Goal: Task Accomplishment & Management: Use online tool/utility

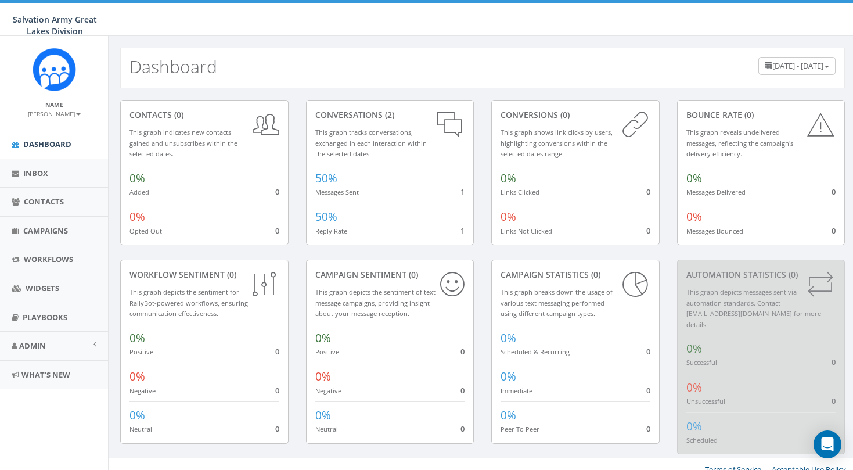
click at [65, 113] on small "[PERSON_NAME]" at bounding box center [54, 114] width 53 height 8
click at [42, 127] on link "Profile" at bounding box center [58, 131] width 92 height 15
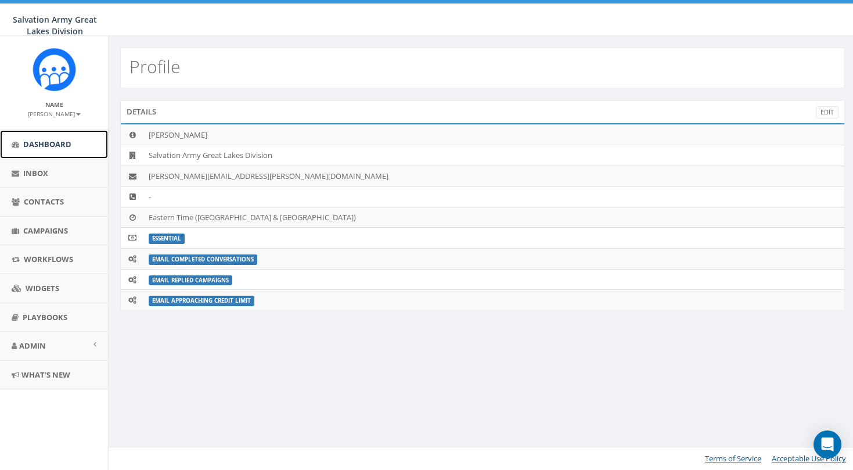
click at [64, 143] on span "Dashboard" at bounding box center [47, 144] width 48 height 10
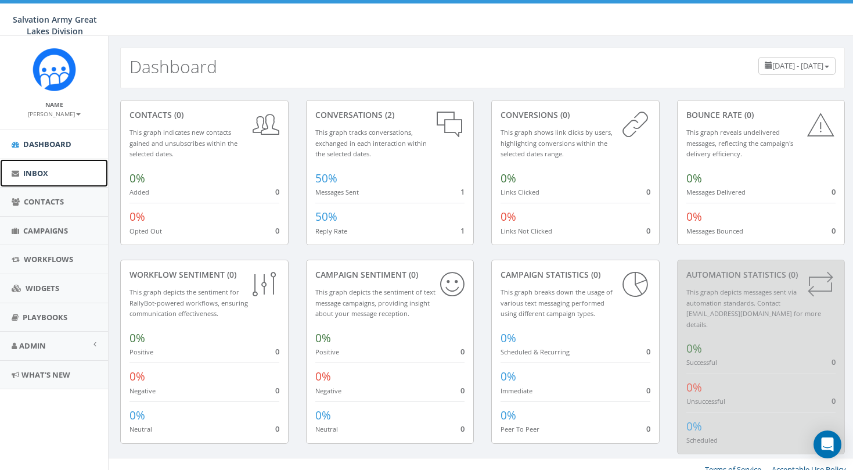
click at [55, 176] on link "Inbox" at bounding box center [54, 173] width 108 height 28
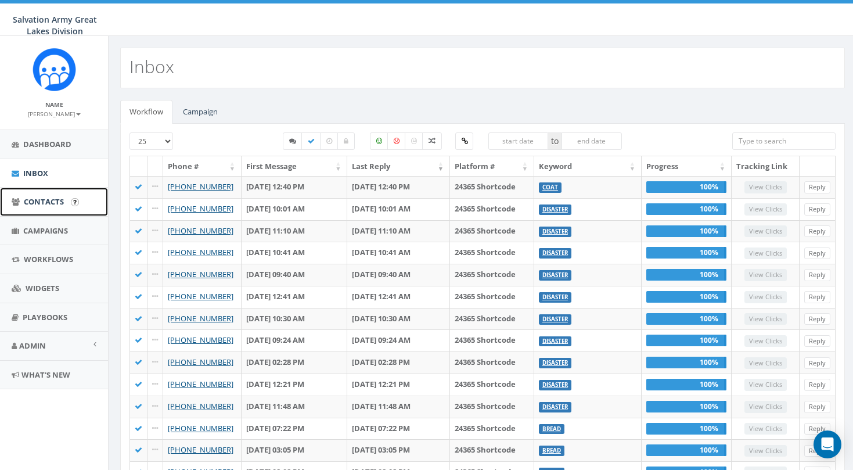
click at [46, 201] on span "Contacts" at bounding box center [44, 201] width 40 height 10
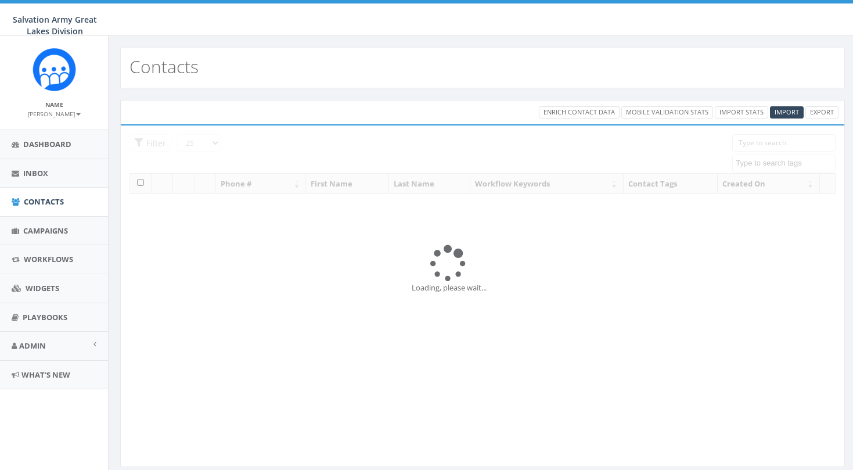
select select
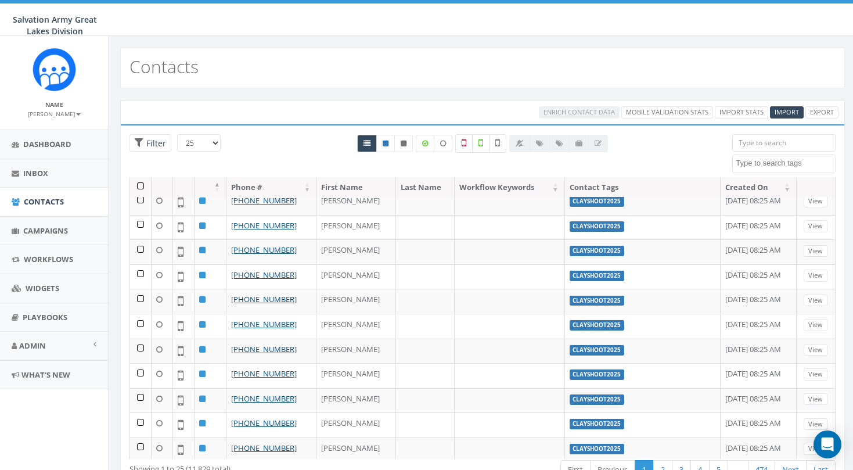
scroll to position [48, 0]
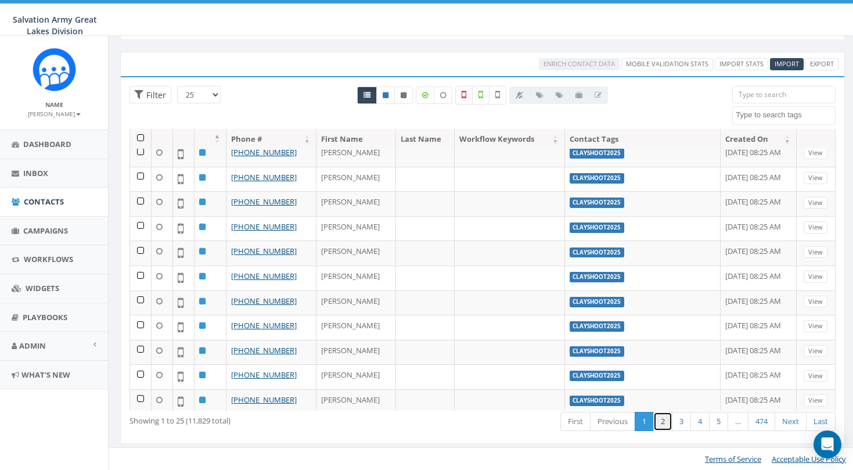
click at [662, 423] on link "2" at bounding box center [662, 421] width 19 height 19
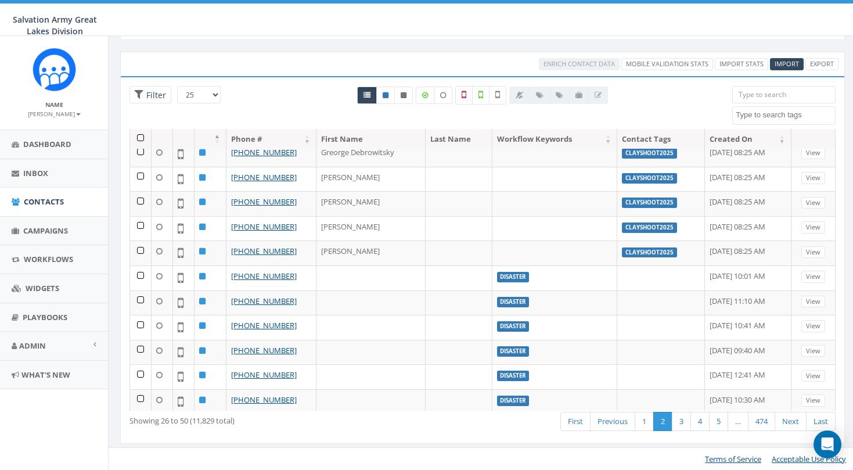
click at [591, 142] on th "Workflow Keywords" at bounding box center [554, 139] width 125 height 20
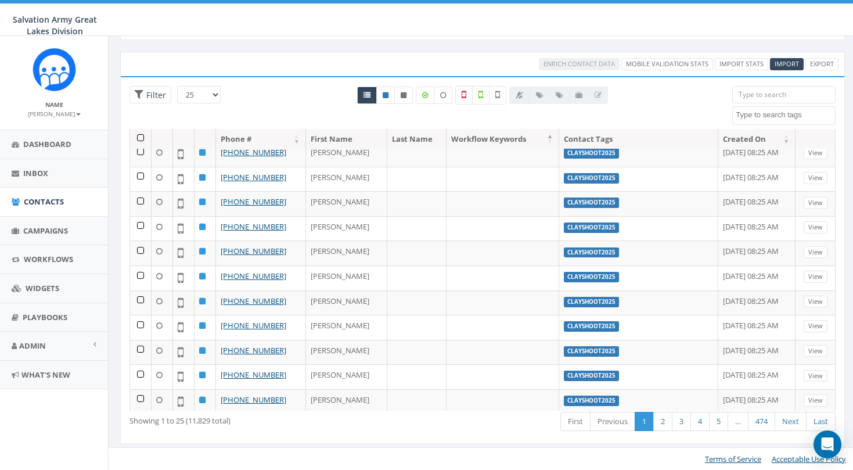
click at [535, 136] on th "Workflow Keywords" at bounding box center [502, 139] width 113 height 20
click at [479, 139] on th "Workflow Keywords" at bounding box center [502, 139] width 113 height 20
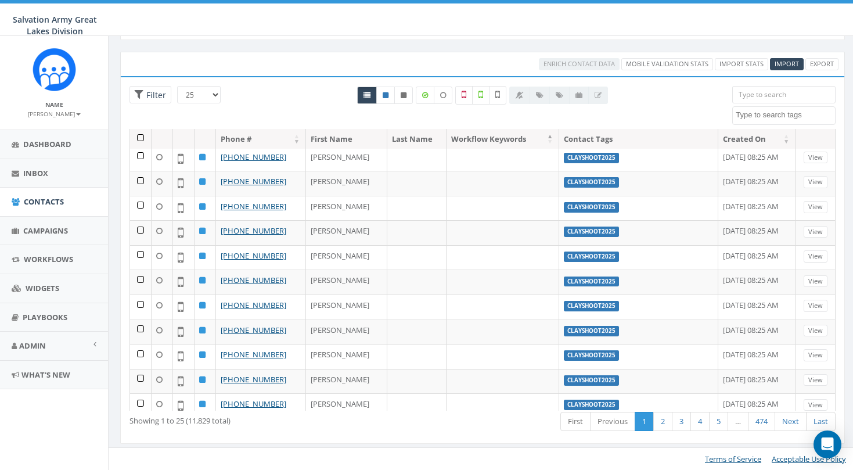
scroll to position [319, 0]
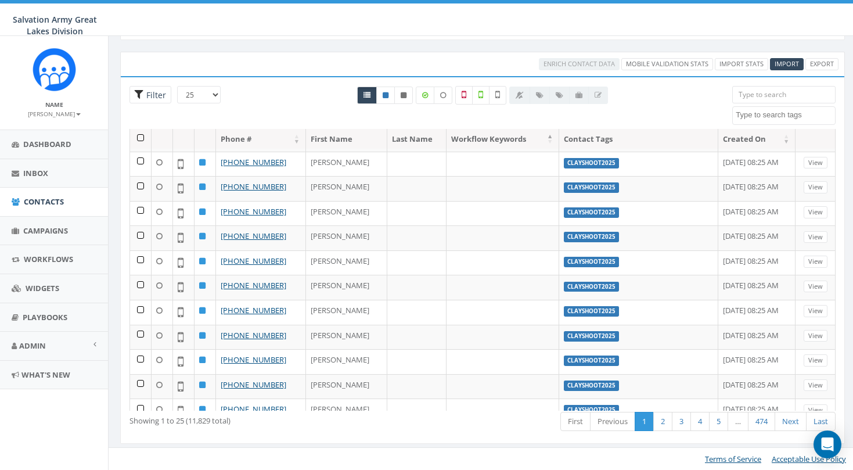
click at [153, 99] on span "Filter" at bounding box center [154, 94] width 23 height 11
radio input "true"
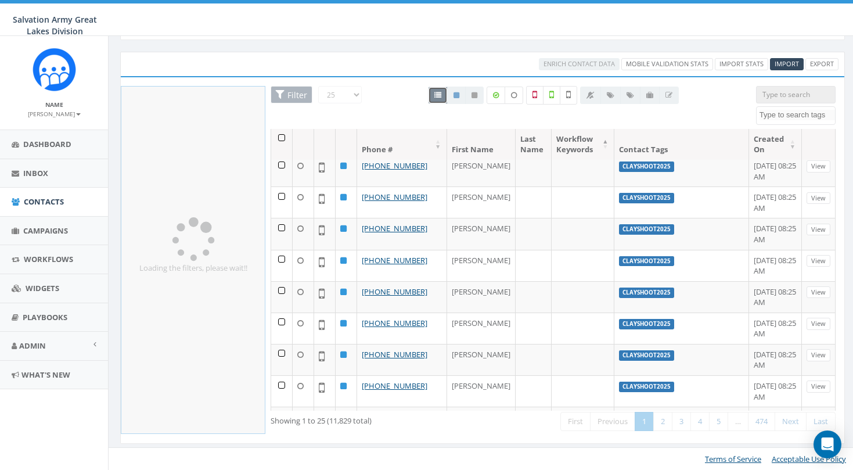
scroll to position [414, 0]
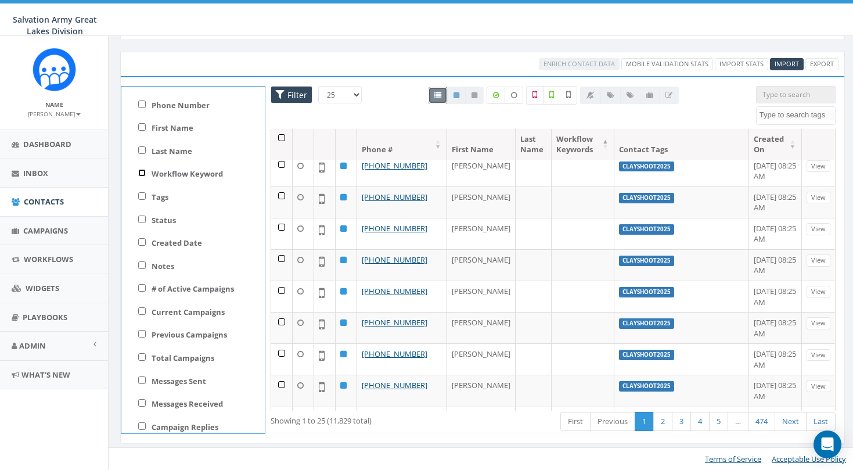
click at [141, 173] on input "Workflow Keyword" at bounding box center [142, 173] width 8 height 8
checkbox input "true"
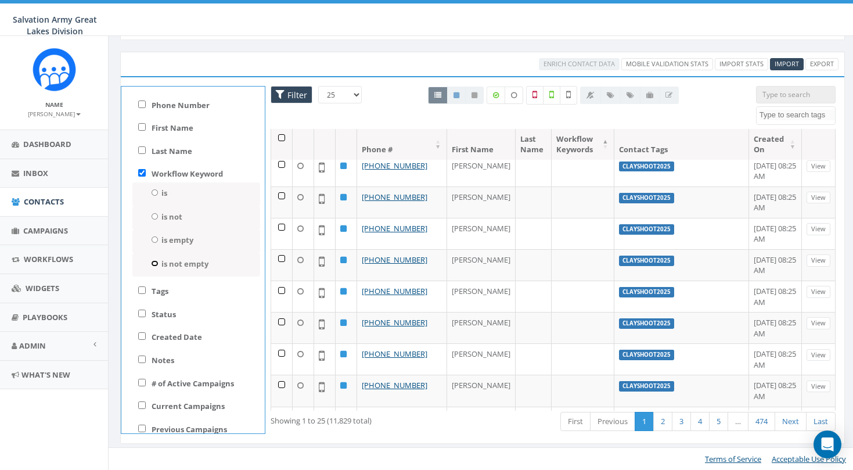
click at [154, 262] on input "is not empty" at bounding box center [155, 263] width 8 height 6
radio input "true"
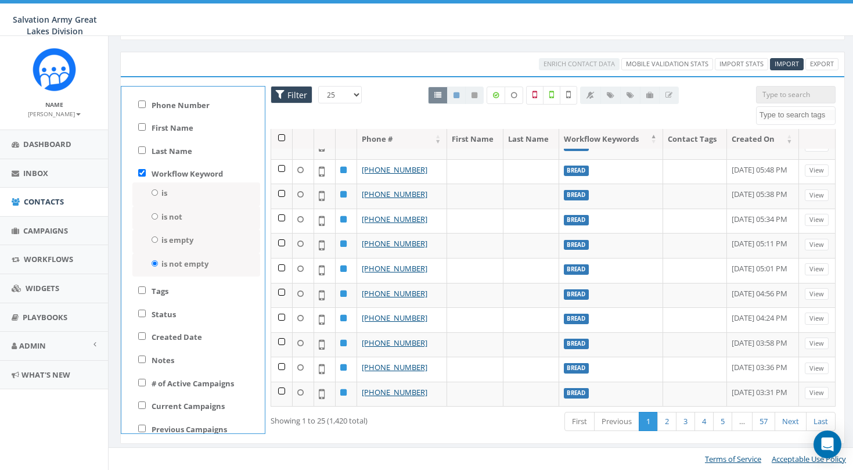
click at [337, 52] on div "Enrich Contact Data Mobile Validation Stats Import Stats Import Export" at bounding box center [482, 64] width 724 height 24
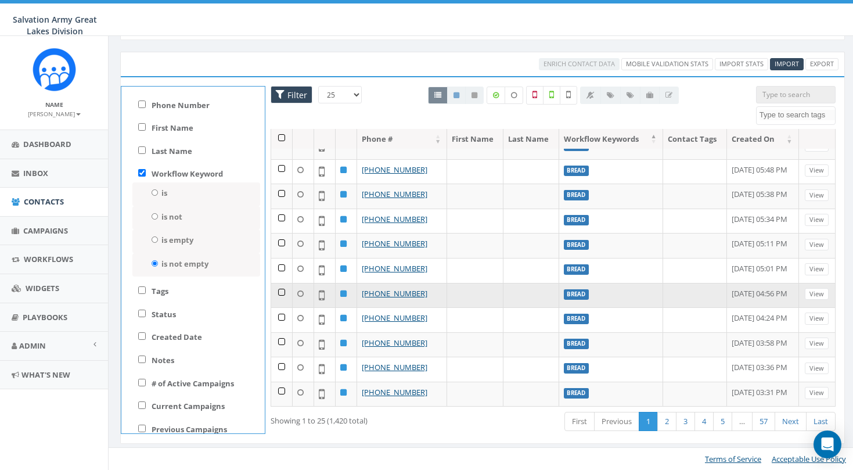
scroll to position [476, 0]
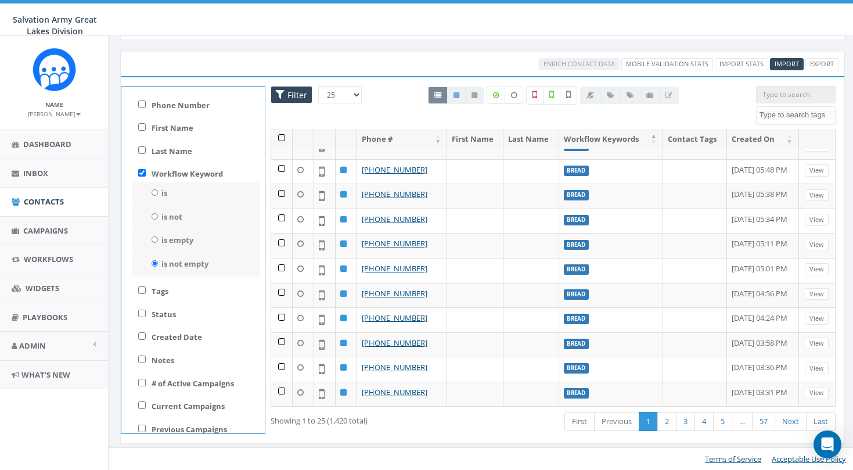
click at [281, 136] on th at bounding box center [281, 139] width 21 height 20
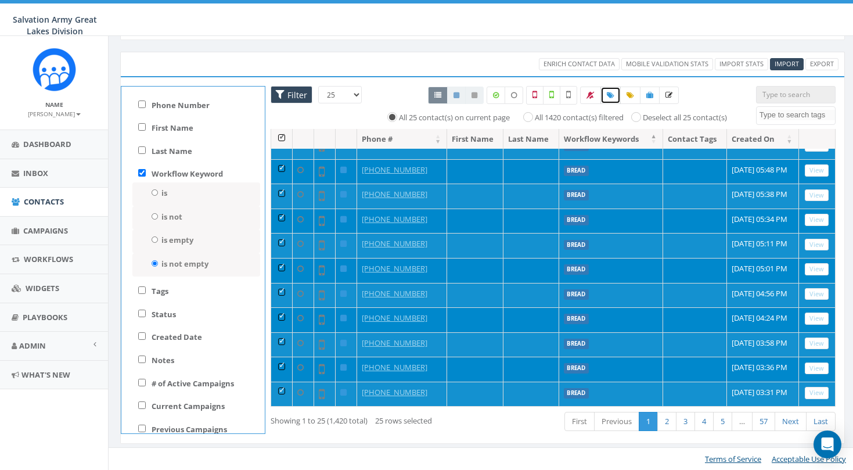
click at [611, 95] on icon at bounding box center [611, 95] width 8 height 7
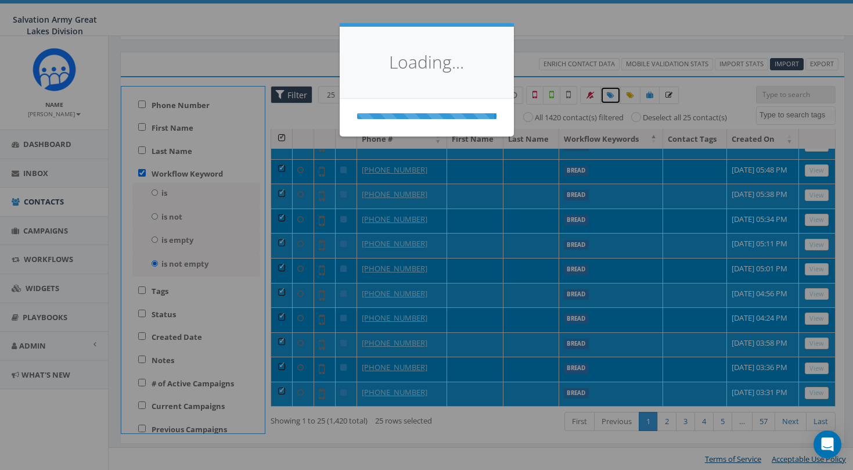
select select
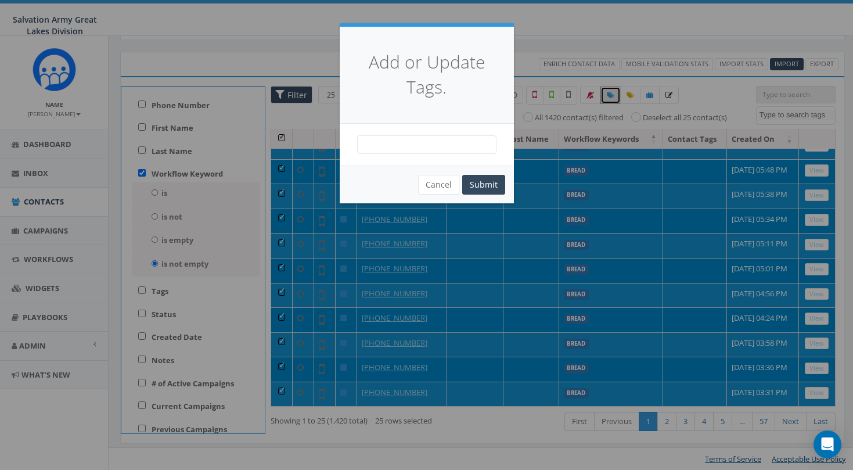
click at [423, 139] on span at bounding box center [426, 144] width 139 height 19
click at [539, 32] on div "Add or Update Tags. clayshoot2025 employee empoyee Import - 02/01/2024 Import -…" at bounding box center [426, 235] width 853 height 470
click at [440, 180] on button "Cancel" at bounding box center [438, 185] width 41 height 20
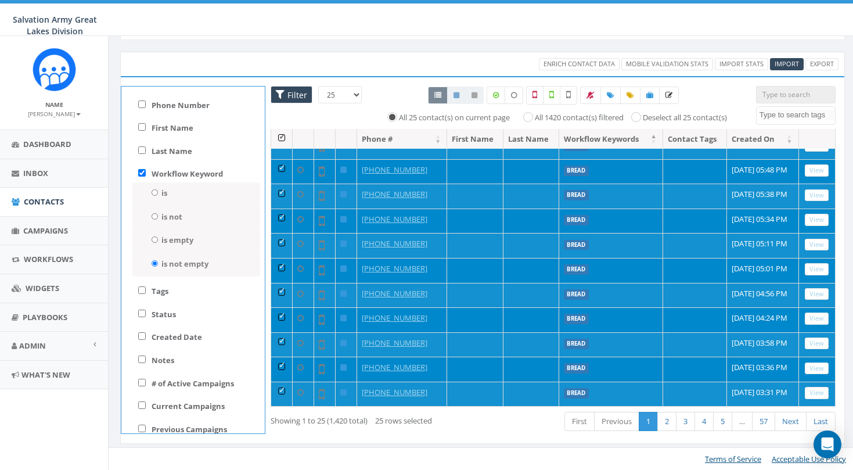
click at [416, 26] on div "Salvation Army Great Lakes Division Salvation Army Great Lakes Division Profile…" at bounding box center [426, 18] width 853 height 36
click at [154, 192] on input "is" at bounding box center [155, 192] width 8 height 6
radio input "true"
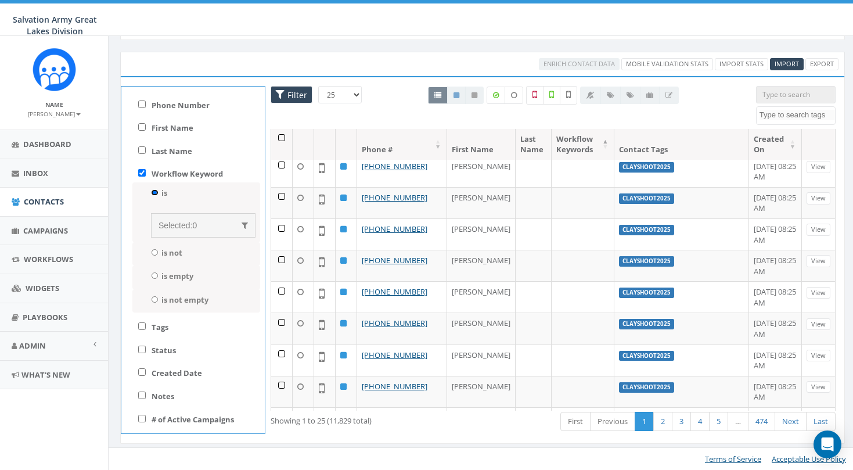
click at [154, 190] on input "is" at bounding box center [155, 192] width 8 height 6
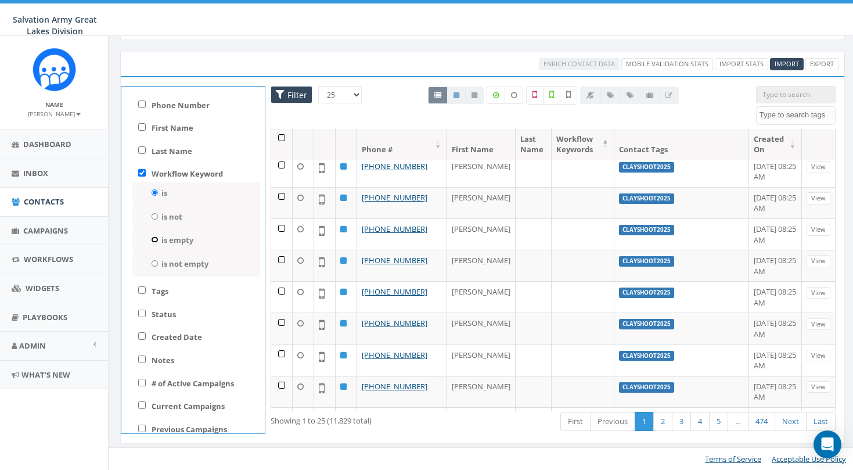
click at [153, 239] on input "is empty" at bounding box center [155, 239] width 8 height 6
radio input "true"
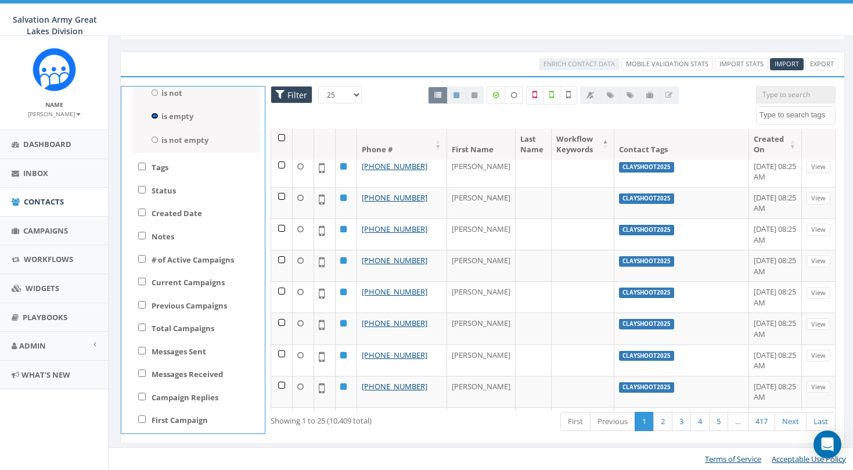
scroll to position [114, 0]
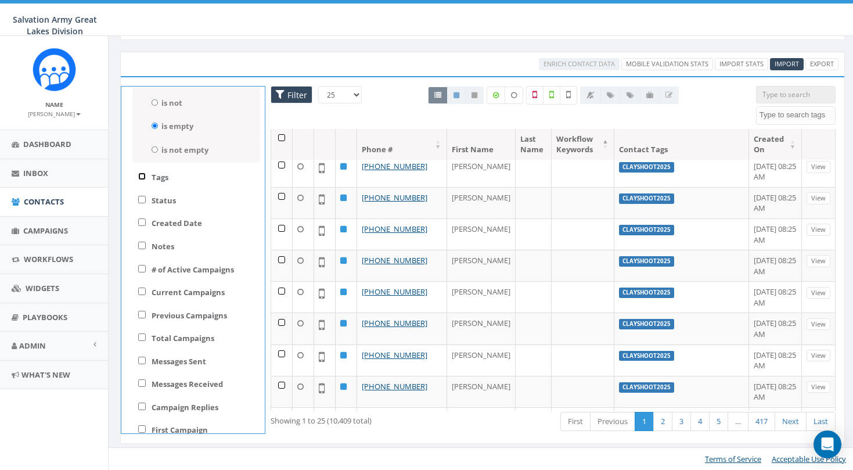
click at [142, 176] on input "Tags" at bounding box center [142, 176] width 8 height 8
checkbox input "true"
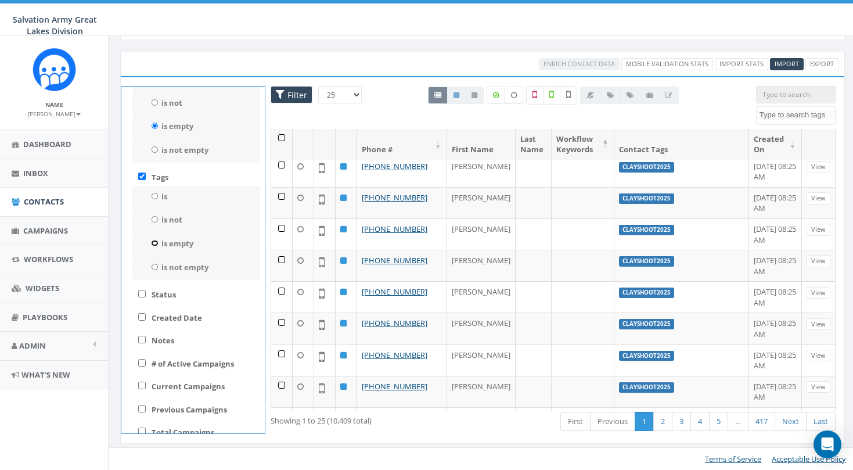
click at [156, 242] on input "is empty" at bounding box center [155, 243] width 8 height 6
radio input "true"
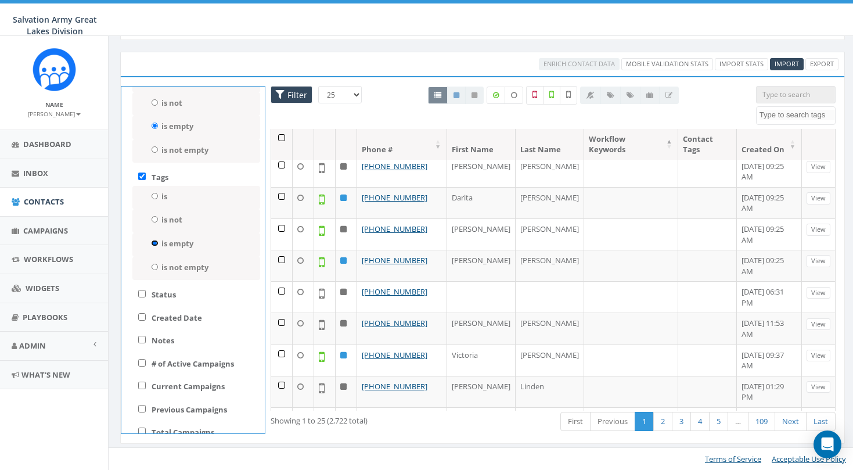
click at [156, 242] on input "is empty" at bounding box center [155, 243] width 8 height 6
click at [154, 194] on input "is" at bounding box center [155, 196] width 8 height 6
radio input "true"
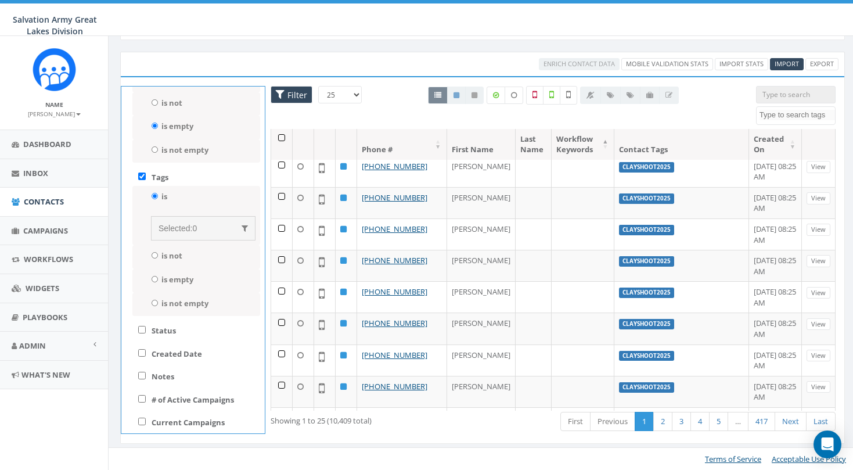
click at [244, 226] on span at bounding box center [244, 228] width 6 height 8
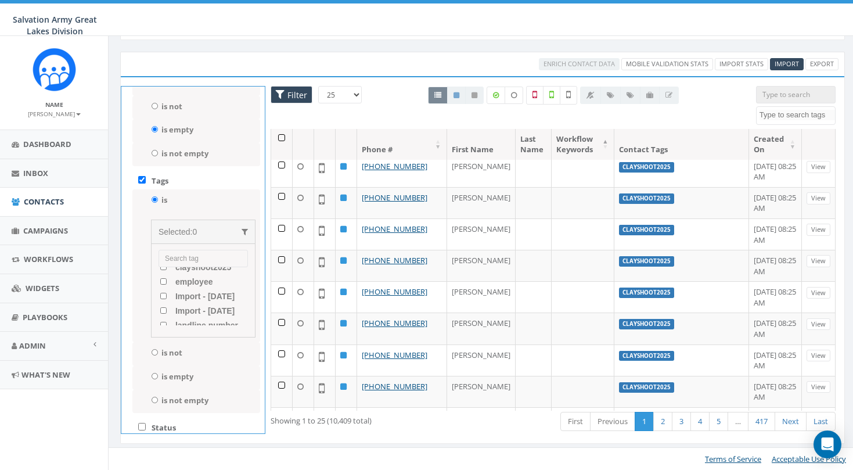
scroll to position [0, 0]
click at [164, 292] on input "employee" at bounding box center [164, 293] width 8 height 6
checkbox input "true"
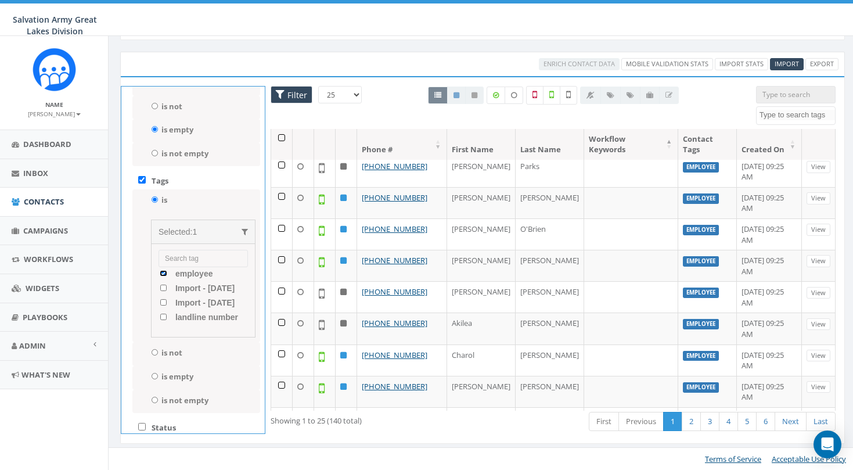
scroll to position [21, 0]
click at [165, 288] on 02\/01\/2024 "Import - 02/01/2024" at bounding box center [164, 286] width 8 height 6
checkbox 02\/01\/2024 "true"
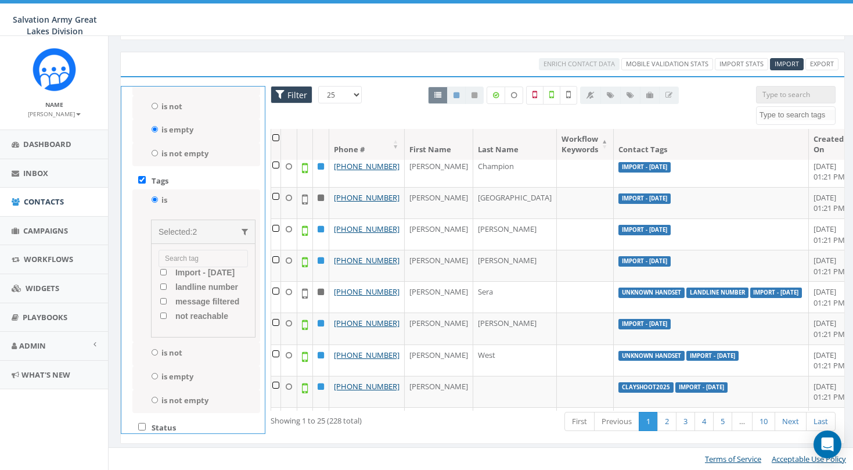
scroll to position [50, 0]
click at [164, 275] on 12\/04\/2023 "Import - 12/04/2023" at bounding box center [164, 271] width 8 height 6
checkbox 12\/04\/2023 "true"
click at [162, 254] on number "landline number" at bounding box center [164, 251] width 8 height 6
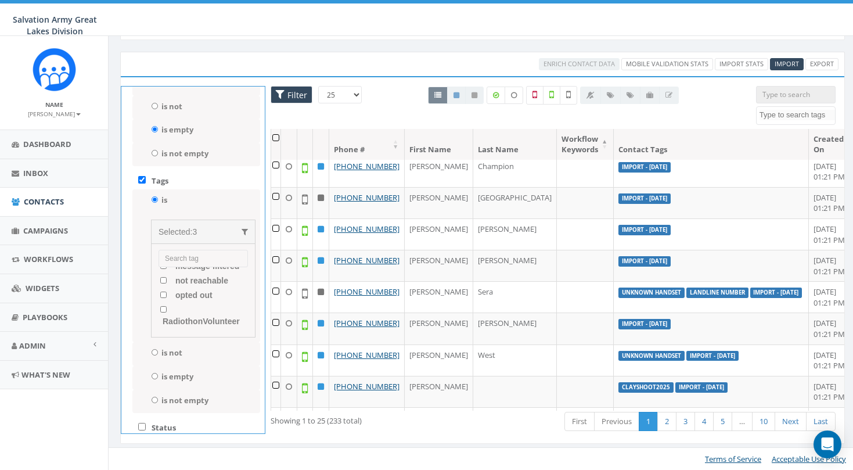
checkbox number "true"
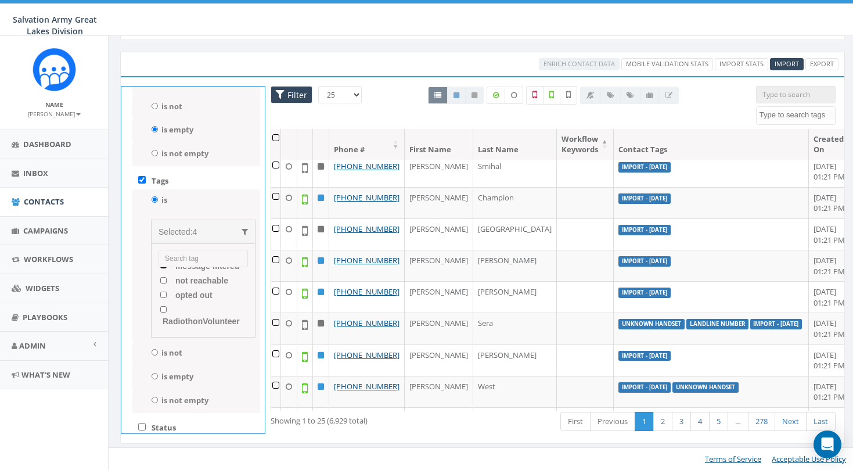
click at [164, 269] on filtered "message filtered" at bounding box center [164, 265] width 8 height 6
checkbox filtered "true"
click at [164, 283] on reachable "not reachable" at bounding box center [164, 280] width 8 height 6
checkbox reachable "true"
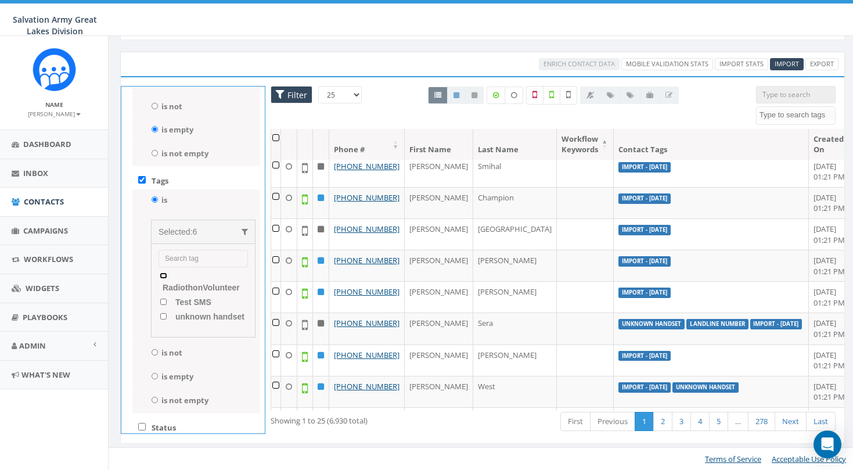
click at [164, 279] on input "RadiothonVolunteer" at bounding box center [164, 275] width 8 height 6
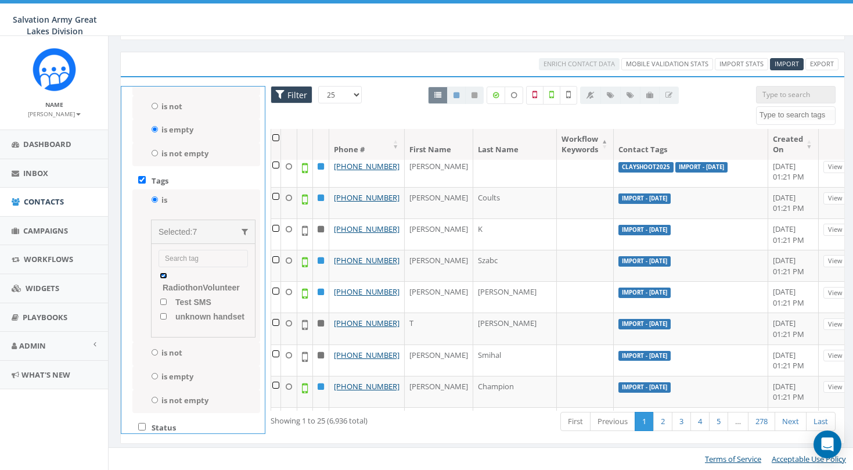
scroll to position [123, 0]
click at [163, 279] on input "RadiothonVolunteer" at bounding box center [164, 275] width 8 height 6
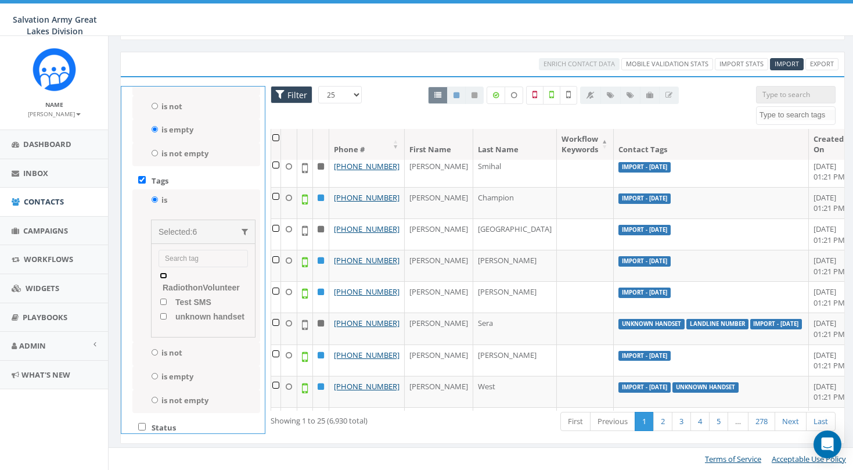
click at [163, 279] on input "RadiothonVolunteer" at bounding box center [164, 275] width 8 height 6
checkbox input "true"
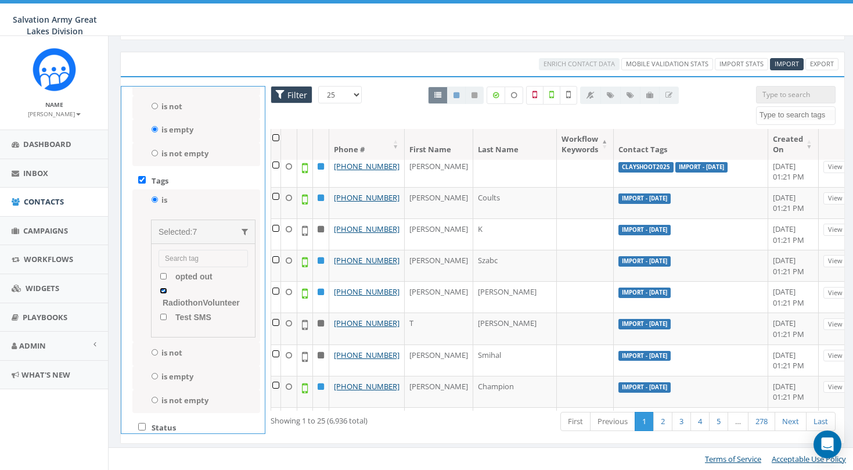
scroll to position [142, 0]
click at [163, 300] on SMS "Test SMS" at bounding box center [164, 301] width 8 height 6
checkbox SMS "true"
click at [162, 318] on handset "unknown handset" at bounding box center [164, 316] width 8 height 6
checkbox handset "true"
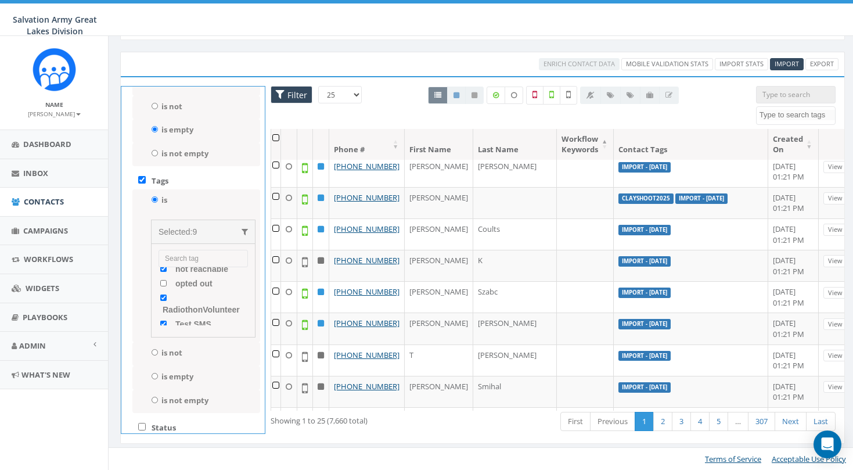
scroll to position [0, 0]
click at [163, 278] on input "clayshoot2025" at bounding box center [164, 278] width 8 height 6
checkbox input "true"
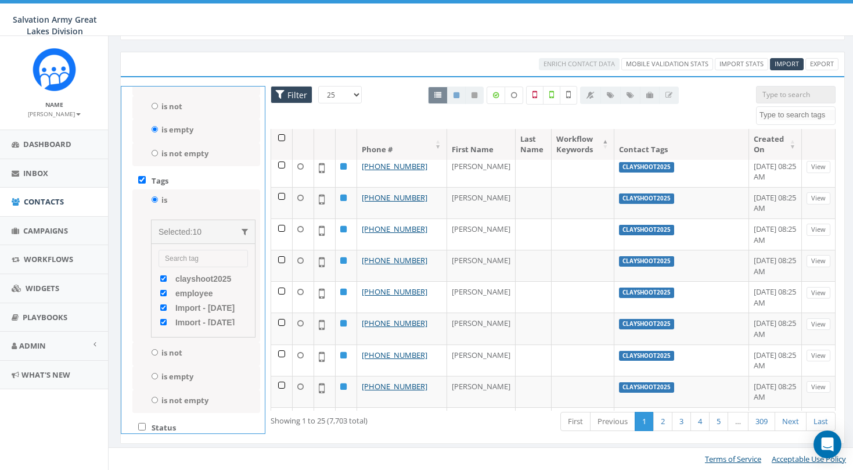
click at [243, 228] on span at bounding box center [244, 232] width 6 height 8
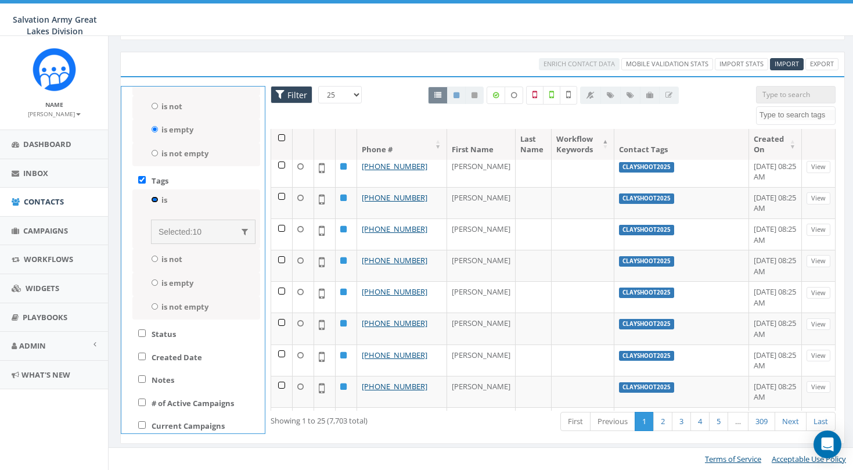
click at [154, 198] on input "is" at bounding box center [155, 199] width 8 height 6
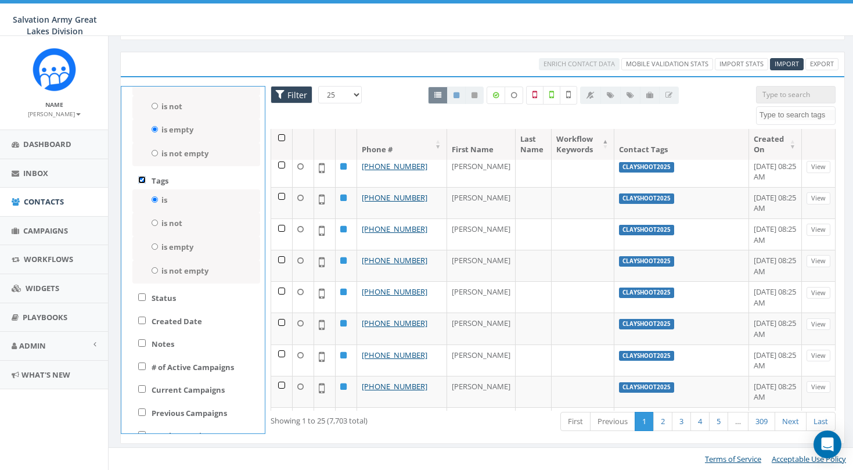
click at [143, 182] on input "Tags" at bounding box center [142, 180] width 8 height 8
checkbox input "false"
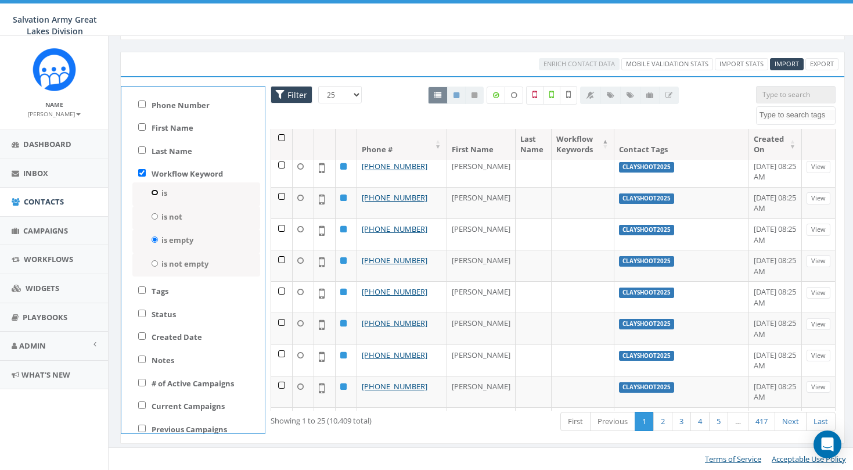
click at [155, 192] on input "is" at bounding box center [155, 192] width 8 height 6
radio input "true"
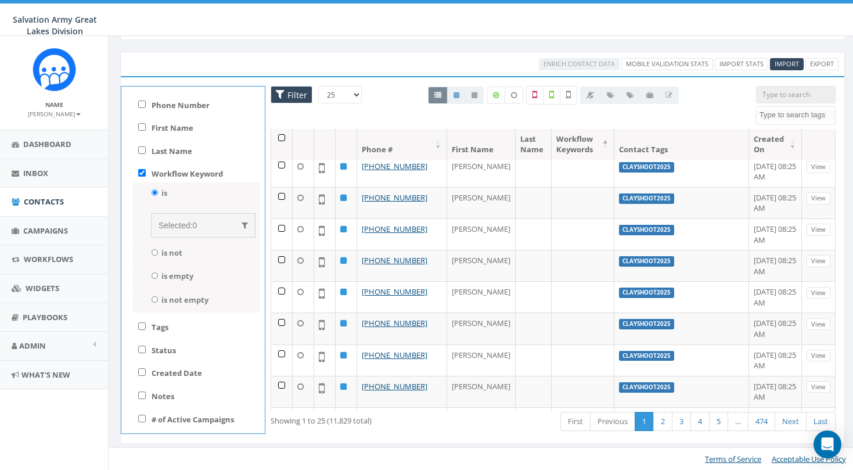
click at [247, 221] on span at bounding box center [244, 225] width 6 height 8
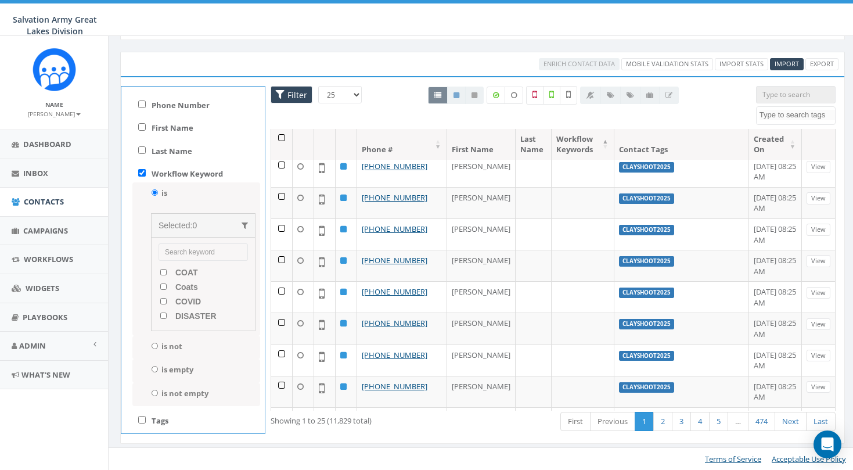
scroll to position [16, 0]
click at [243, 222] on span at bounding box center [244, 225] width 6 height 8
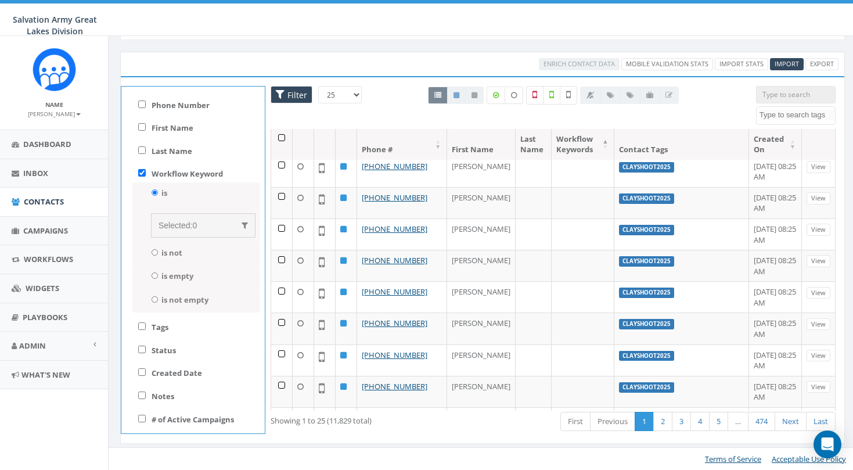
click at [161, 251] on label "is not" at bounding box center [171, 252] width 21 height 11
click at [158, 251] on input "is not" at bounding box center [155, 252] width 8 height 6
radio input "true"
click at [247, 246] on span at bounding box center [244, 248] width 6 height 8
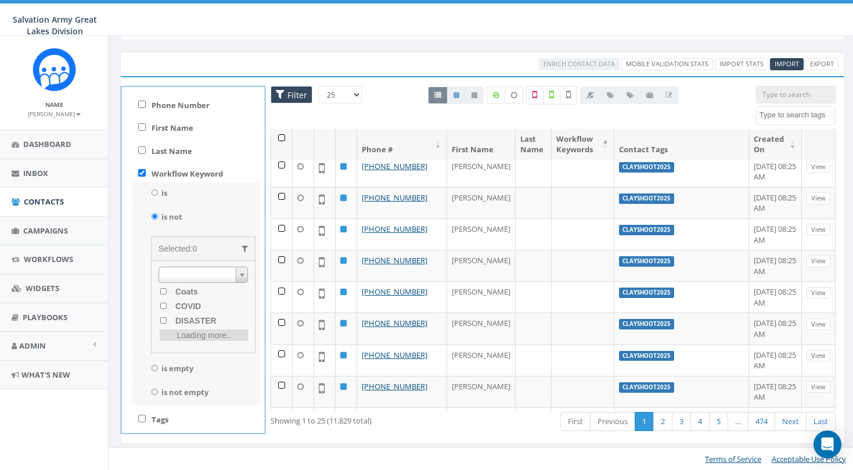
scroll to position [36, 0]
click at [163, 314] on input "DISASTER" at bounding box center [164, 316] width 8 height 6
checkbox input "true"
click at [164, 302] on input "GIFT" at bounding box center [164, 303] width 8 height 6
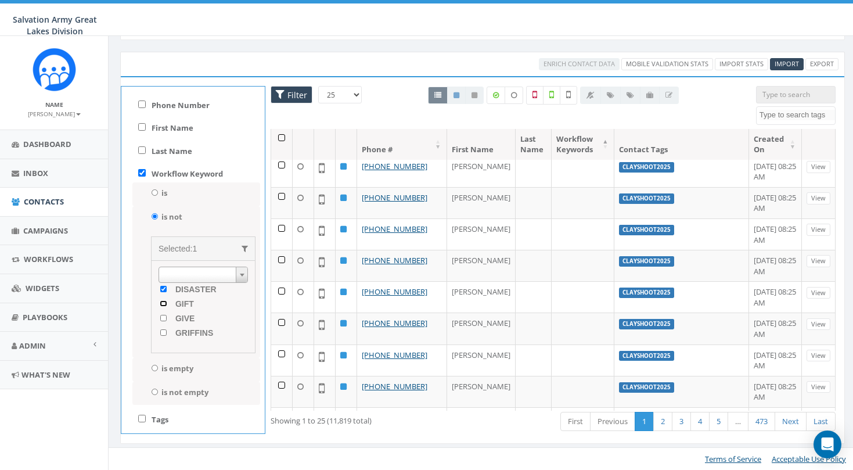
checkbox input "true"
click at [247, 246] on span at bounding box center [244, 248] width 6 height 8
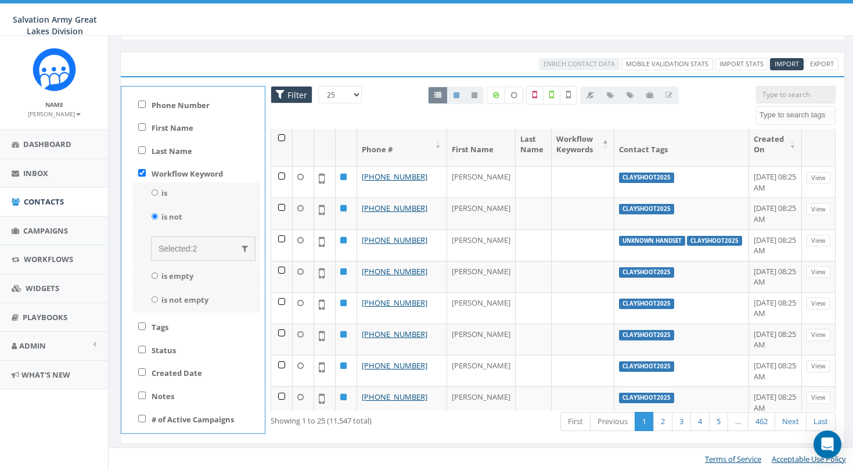
scroll to position [0, 0]
